Goal: Information Seeking & Learning: Learn about a topic

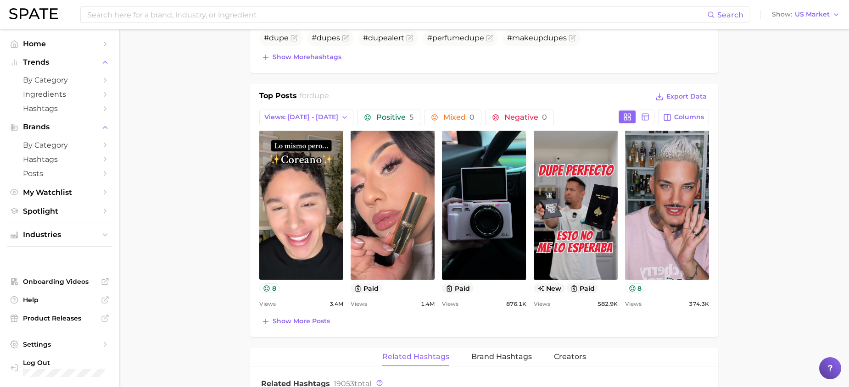
scroll to position [229, 0]
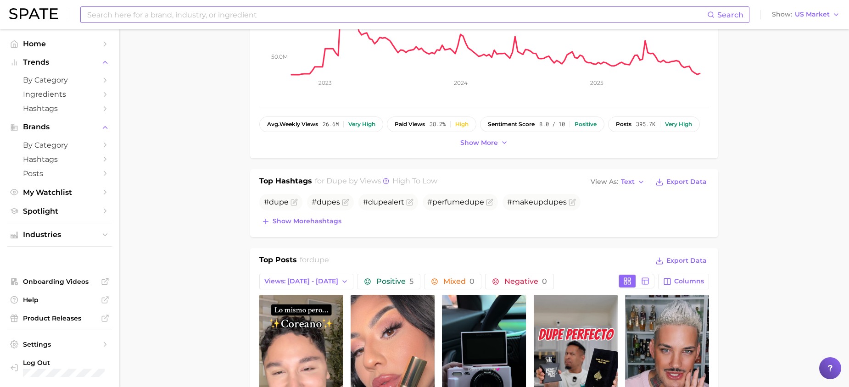
click at [181, 15] on input at bounding box center [396, 15] width 621 height 16
type input "phlur"
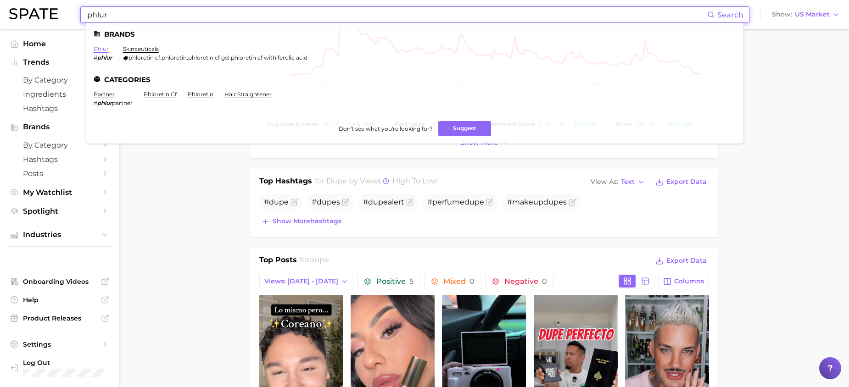
click at [103, 49] on link "phlur" at bounding box center [101, 48] width 15 height 7
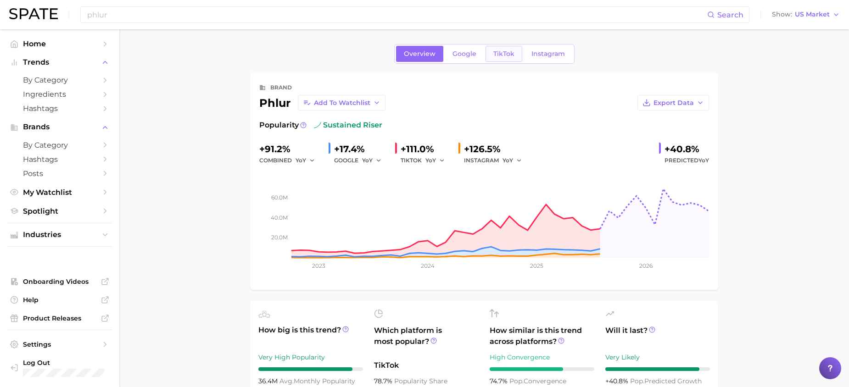
click at [498, 58] on link "TikTok" at bounding box center [504, 54] width 37 height 16
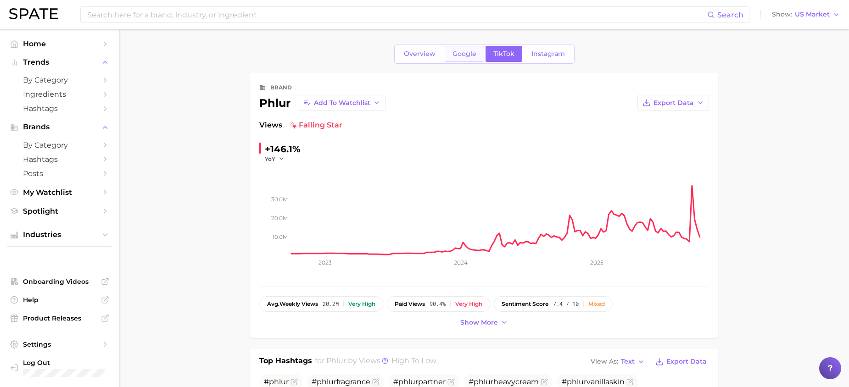
click at [456, 53] on span "Google" at bounding box center [465, 54] width 24 height 8
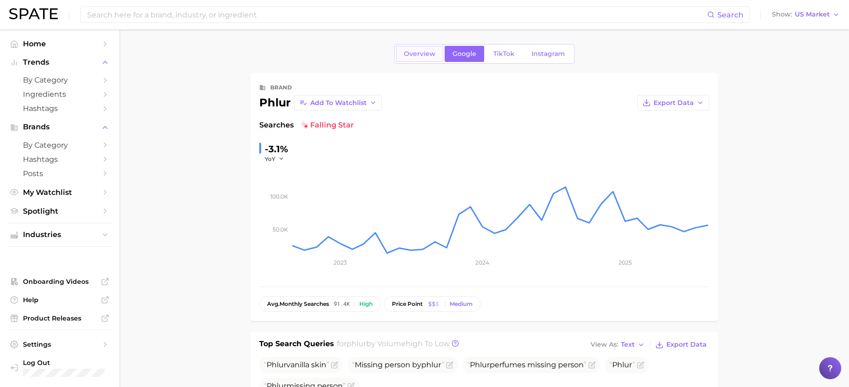
click at [423, 55] on span "Overview" at bounding box center [420, 54] width 32 height 8
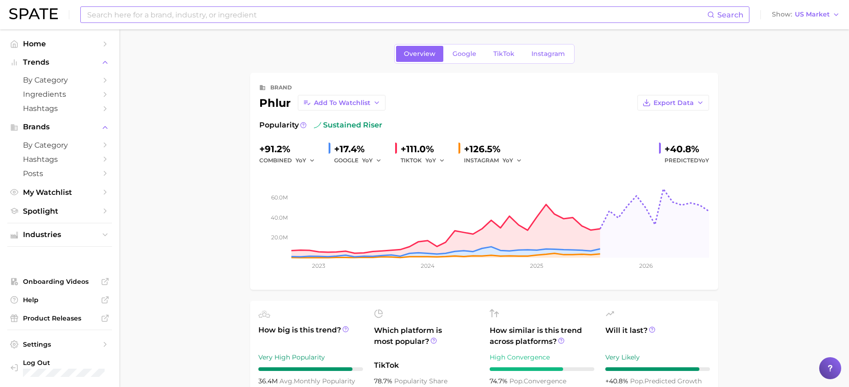
click at [326, 16] on input at bounding box center [396, 15] width 621 height 16
click at [145, 15] on input "born to stand oout" at bounding box center [396, 15] width 621 height 16
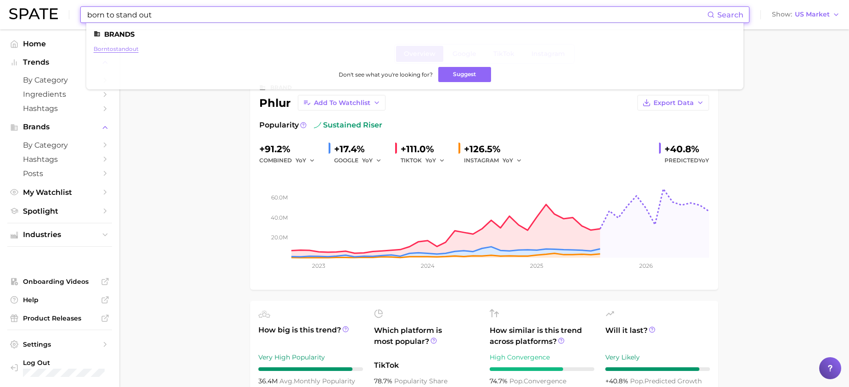
type input "born to stand out"
click at [121, 50] on link "borntostandout" at bounding box center [116, 48] width 45 height 7
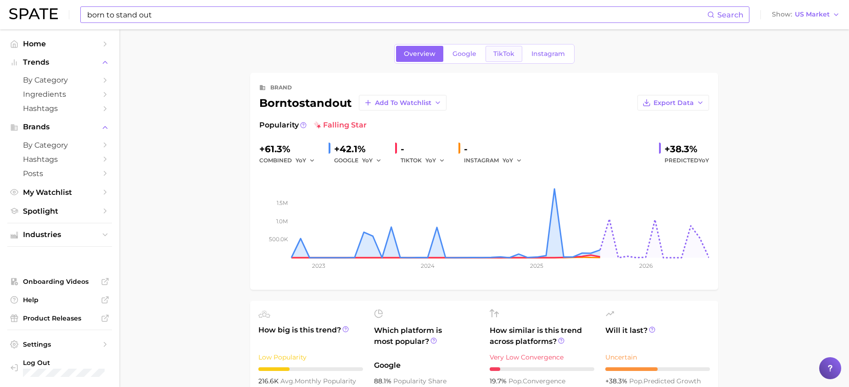
click at [496, 60] on link "TikTok" at bounding box center [504, 54] width 37 height 16
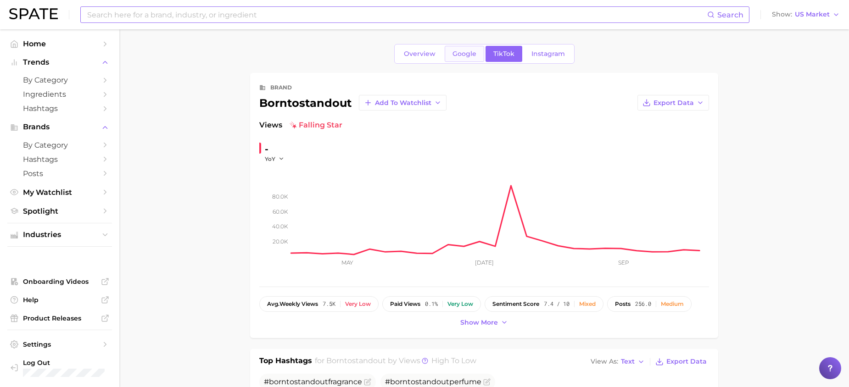
click at [470, 57] on span "Google" at bounding box center [465, 54] width 24 height 8
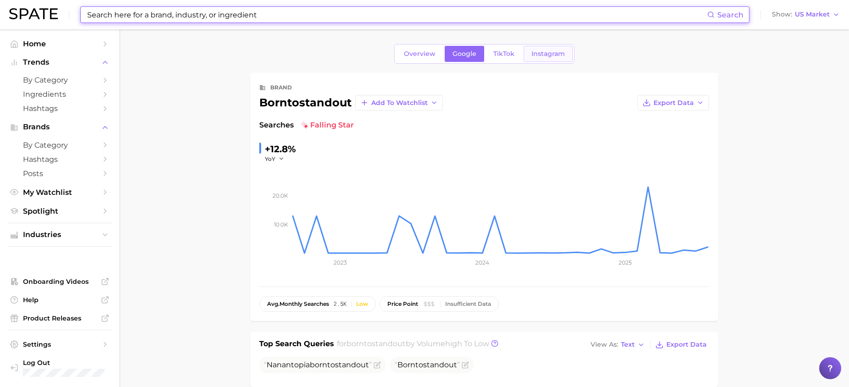
click at [543, 50] on span "Instagram" at bounding box center [548, 54] width 34 height 8
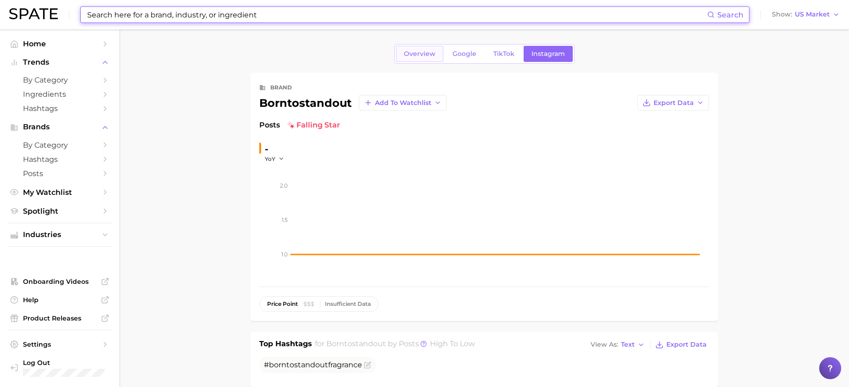
click at [433, 59] on link "Overview" at bounding box center [419, 54] width 47 height 16
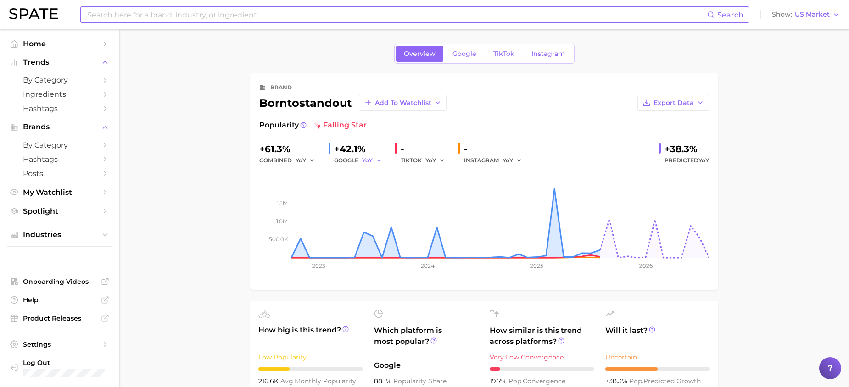
click at [373, 157] on button "YoY" at bounding box center [372, 160] width 20 height 11
click at [376, 193] on span "QoQ" at bounding box center [374, 192] width 15 height 8
click at [369, 158] on span "QoQ" at bounding box center [368, 161] width 13 height 8
click at [376, 208] on span "MoM" at bounding box center [375, 208] width 16 height 8
drag, startPoint x: 334, startPoint y: 147, endPoint x: 378, endPoint y: 151, distance: 43.8
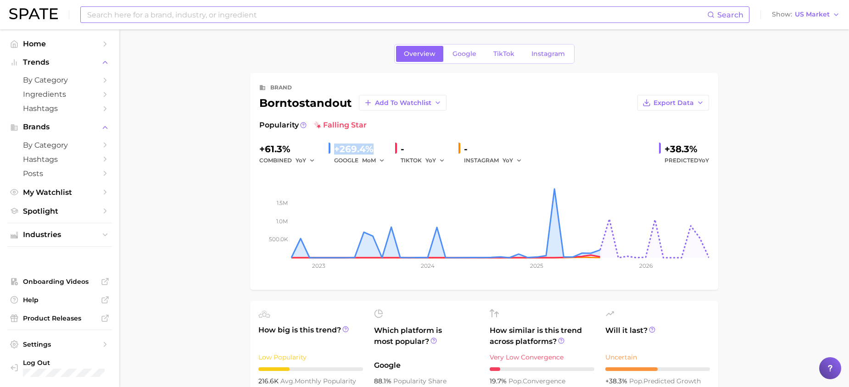
click at [378, 151] on div "+269.4%" at bounding box center [361, 149] width 54 height 15
copy div "+269.4%"
drag, startPoint x: 837, startPoint y: 61, endPoint x: 720, endPoint y: 56, distance: 117.6
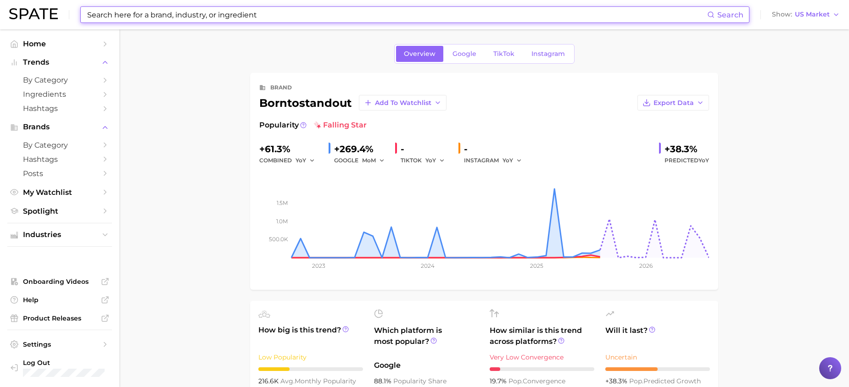
click at [278, 17] on input at bounding box center [396, 15] width 621 height 16
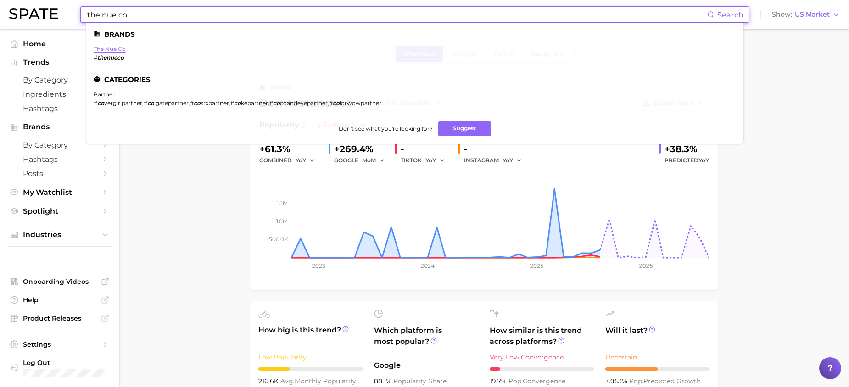
type input "the nue co"
click at [113, 50] on link "the nue co" at bounding box center [110, 48] width 32 height 7
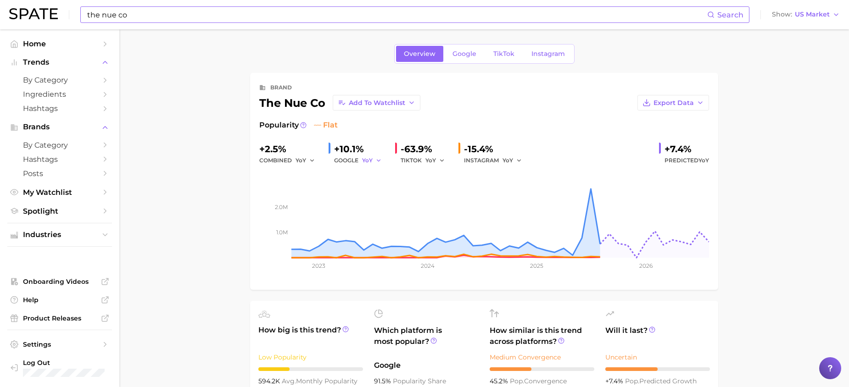
click at [363, 161] on span "YoY" at bounding box center [367, 161] width 11 height 8
drag, startPoint x: 368, startPoint y: 190, endPoint x: 360, endPoint y: 166, distance: 25.8
click at [367, 190] on span "QoQ" at bounding box center [374, 192] width 15 height 8
click at [356, 159] on div "GOOGLE QoQ" at bounding box center [361, 160] width 54 height 11
click at [368, 161] on span "QoQ" at bounding box center [368, 161] width 13 height 8
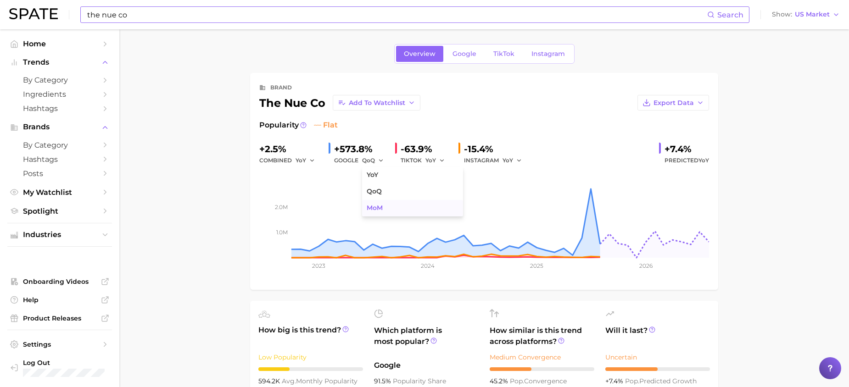
click at [372, 206] on span "MoM" at bounding box center [375, 208] width 16 height 8
click at [371, 163] on span "MoM" at bounding box center [369, 161] width 14 height 8
click at [374, 188] on span "QoQ" at bounding box center [374, 192] width 15 height 8
drag, startPoint x: 374, startPoint y: 148, endPoint x: 331, endPoint y: 148, distance: 42.7
click at [331, 148] on div "+573.8% GOOGLE QoQ" at bounding box center [358, 154] width 59 height 24
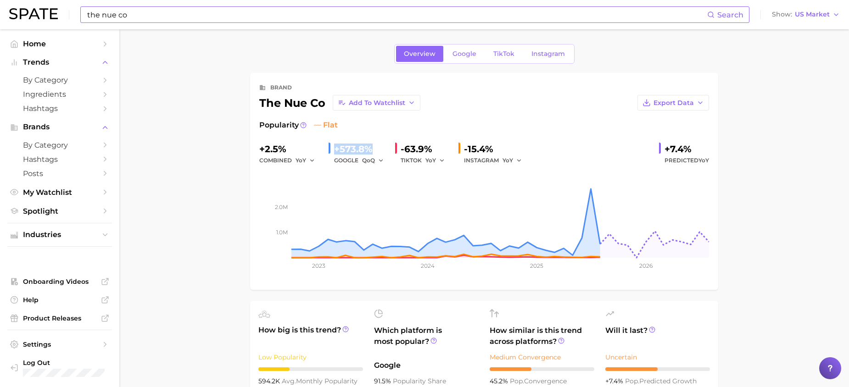
copy div "+573.8%"
click at [476, 55] on link "Google" at bounding box center [464, 54] width 39 height 16
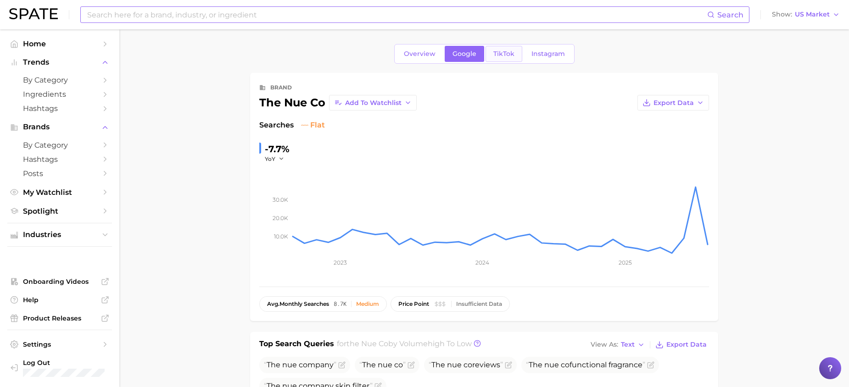
click at [495, 56] on span "TikTok" at bounding box center [503, 54] width 21 height 8
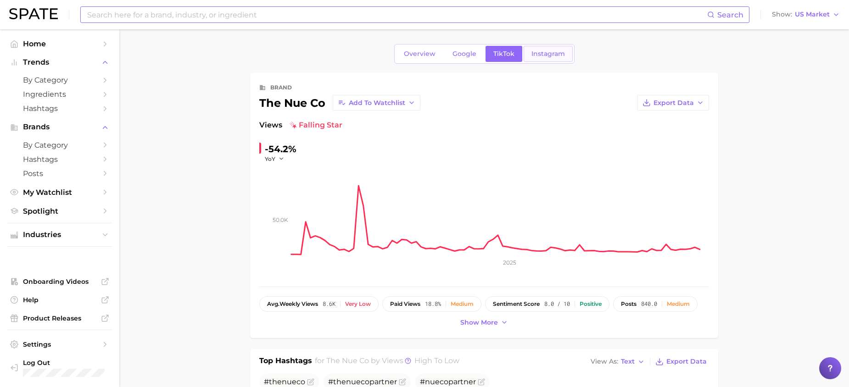
click at [548, 50] on link "Instagram" at bounding box center [548, 54] width 49 height 16
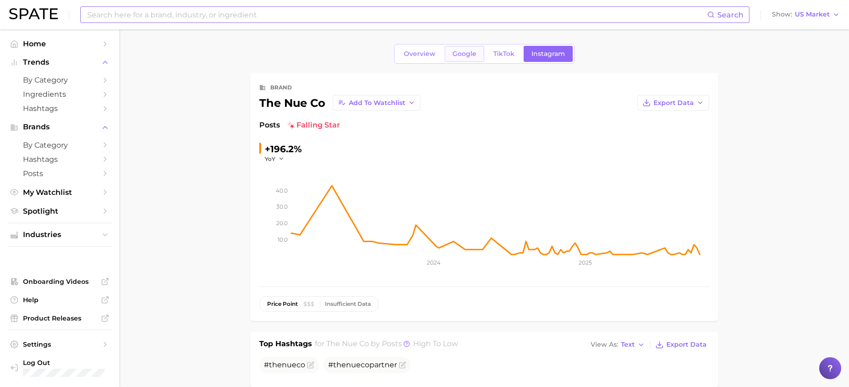
click at [460, 56] on span "Google" at bounding box center [465, 54] width 24 height 8
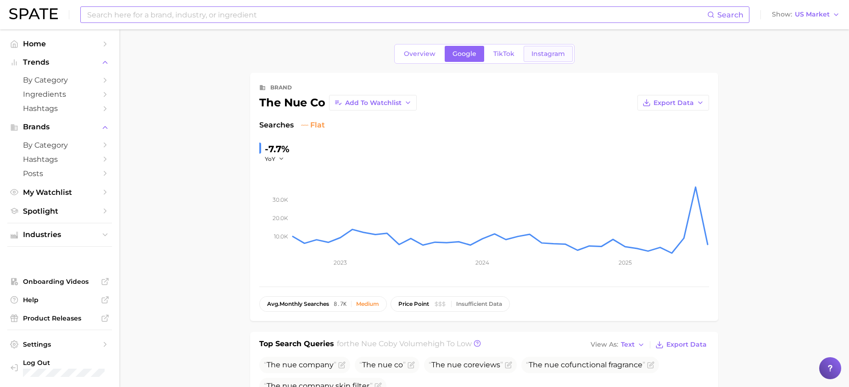
click at [534, 55] on span "Instagram" at bounding box center [548, 54] width 34 height 8
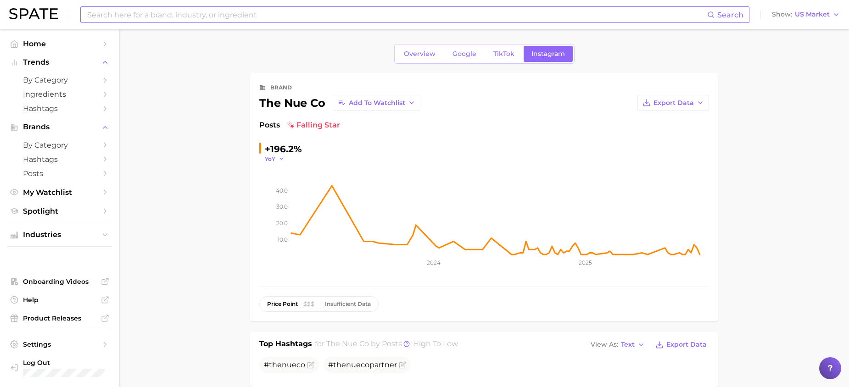
click at [281, 158] on icon "button" at bounding box center [281, 159] width 6 height 6
click at [275, 186] on span "QoQ" at bounding box center [276, 189] width 15 height 8
click at [278, 159] on button "QoQ" at bounding box center [276, 159] width 22 height 8
click at [276, 206] on span "MoM" at bounding box center [277, 205] width 16 height 8
click at [280, 162] on button "MoM" at bounding box center [276, 159] width 23 height 8
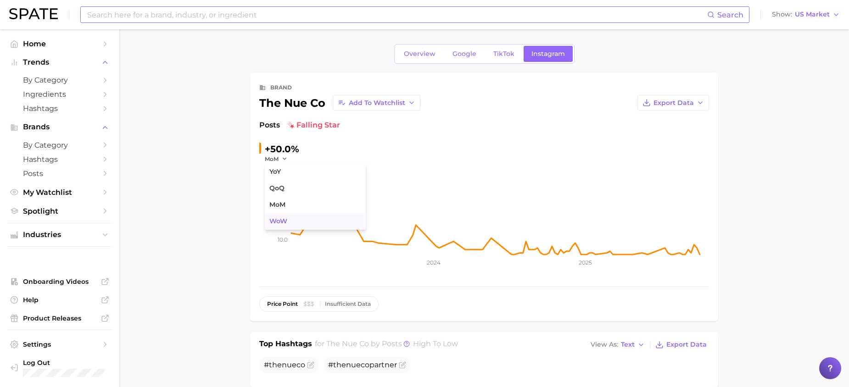
click at [280, 221] on span "WoW" at bounding box center [278, 222] width 18 height 8
click at [280, 156] on span "WoW" at bounding box center [273, 159] width 16 height 8
click at [275, 184] on button "QoQ" at bounding box center [315, 188] width 101 height 17
drag, startPoint x: 277, startPoint y: 151, endPoint x: 269, endPoint y: 154, distance: 8.9
click at [262, 152] on div "+150.0% QoQ" at bounding box center [321, 152] width 125 height 21
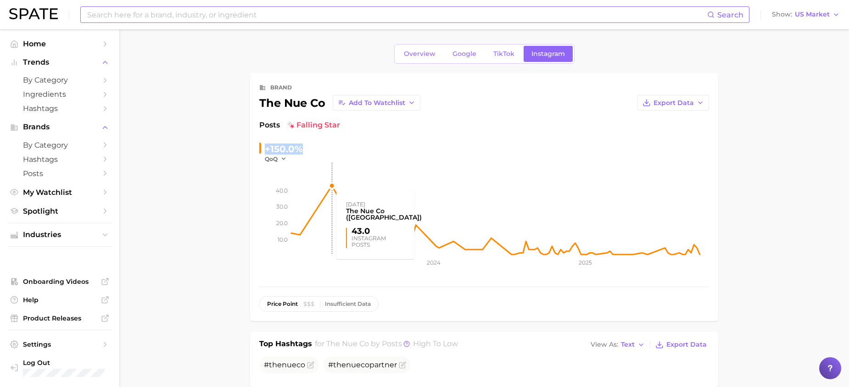
copy div "+150.0%"
